Goal: Task Accomplishment & Management: Use online tool/utility

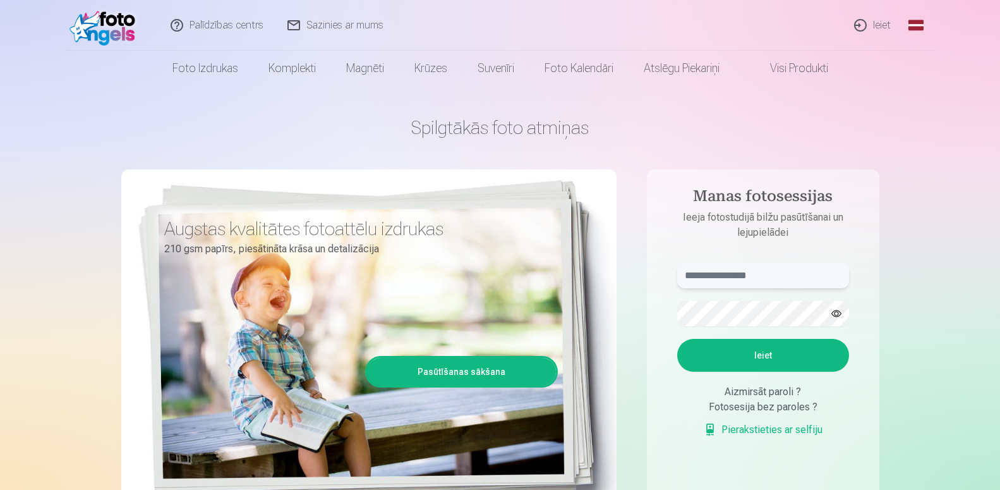
click at [759, 277] on input "text" at bounding box center [763, 275] width 172 height 25
type input "**********"
click at [750, 354] on button "Ieiet" at bounding box center [763, 355] width 172 height 33
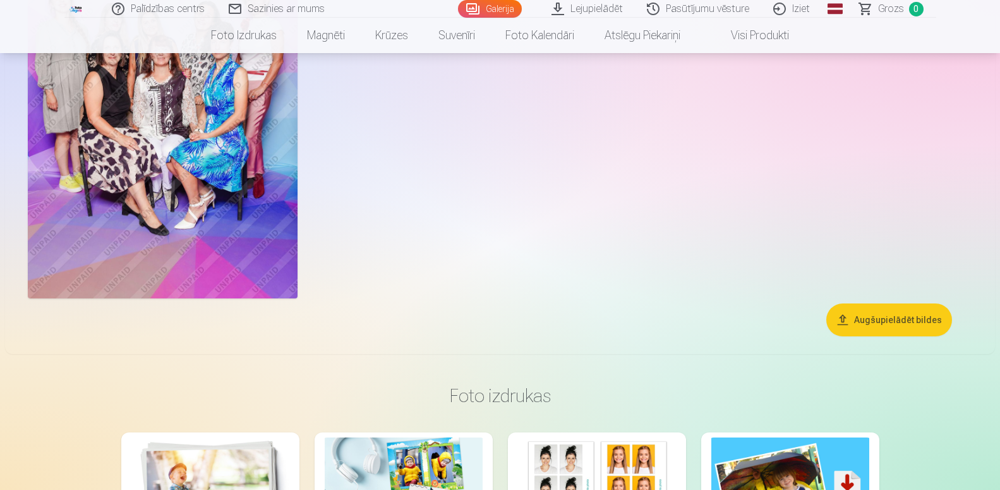
scroll to position [9472, 0]
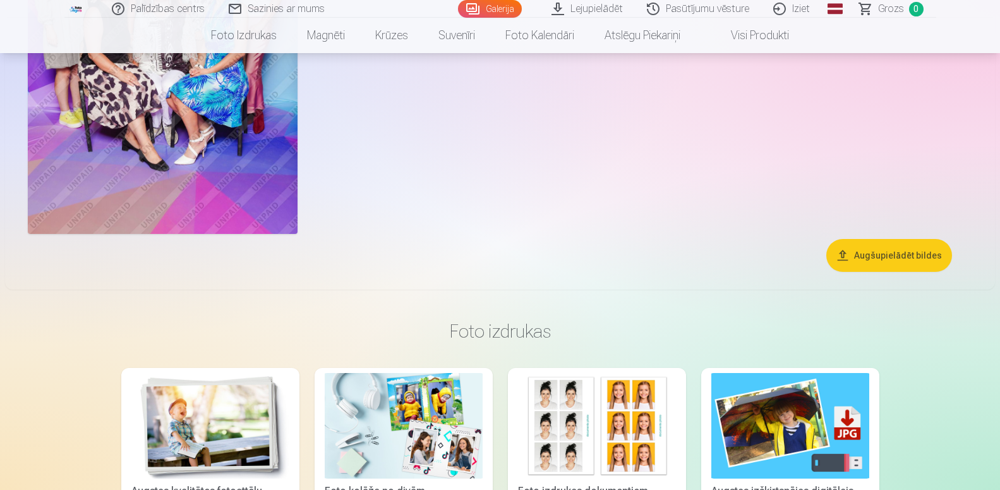
click at [886, 250] on button "Augšupielādēt bildes" at bounding box center [889, 255] width 126 height 33
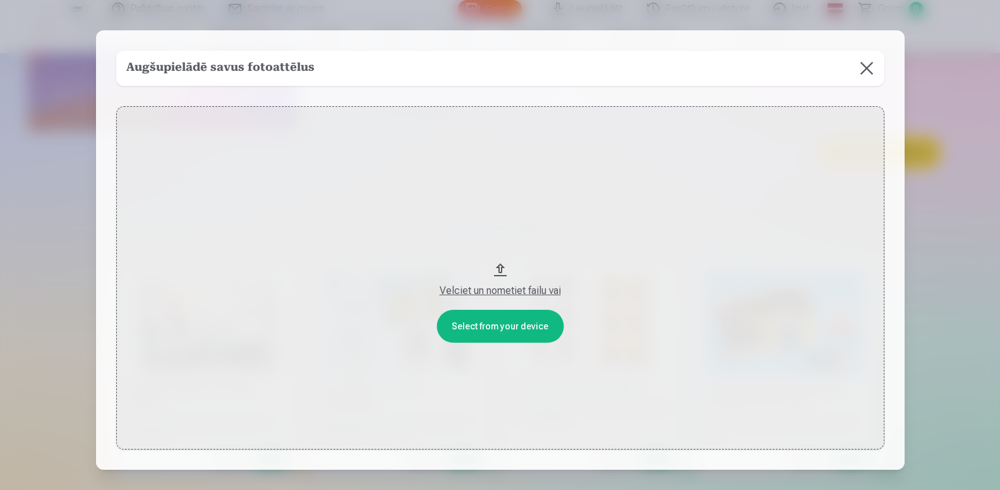
scroll to position [9575, 0]
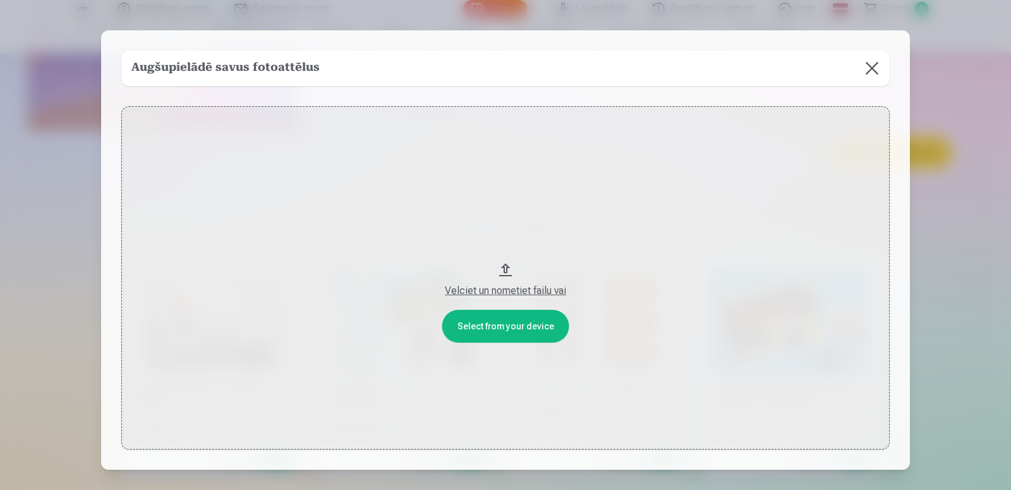
click at [508, 320] on button "Velciet un nometiet failu vai" at bounding box center [505, 277] width 768 height 343
click at [864, 69] on button at bounding box center [871, 68] width 35 height 35
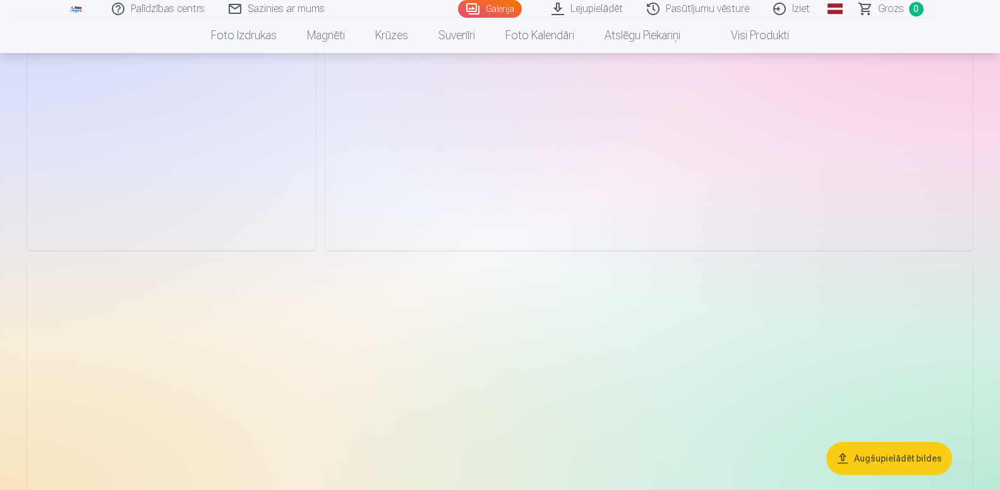
scroll to position [3350, 0]
